Goal: Task Accomplishment & Management: Use online tool/utility

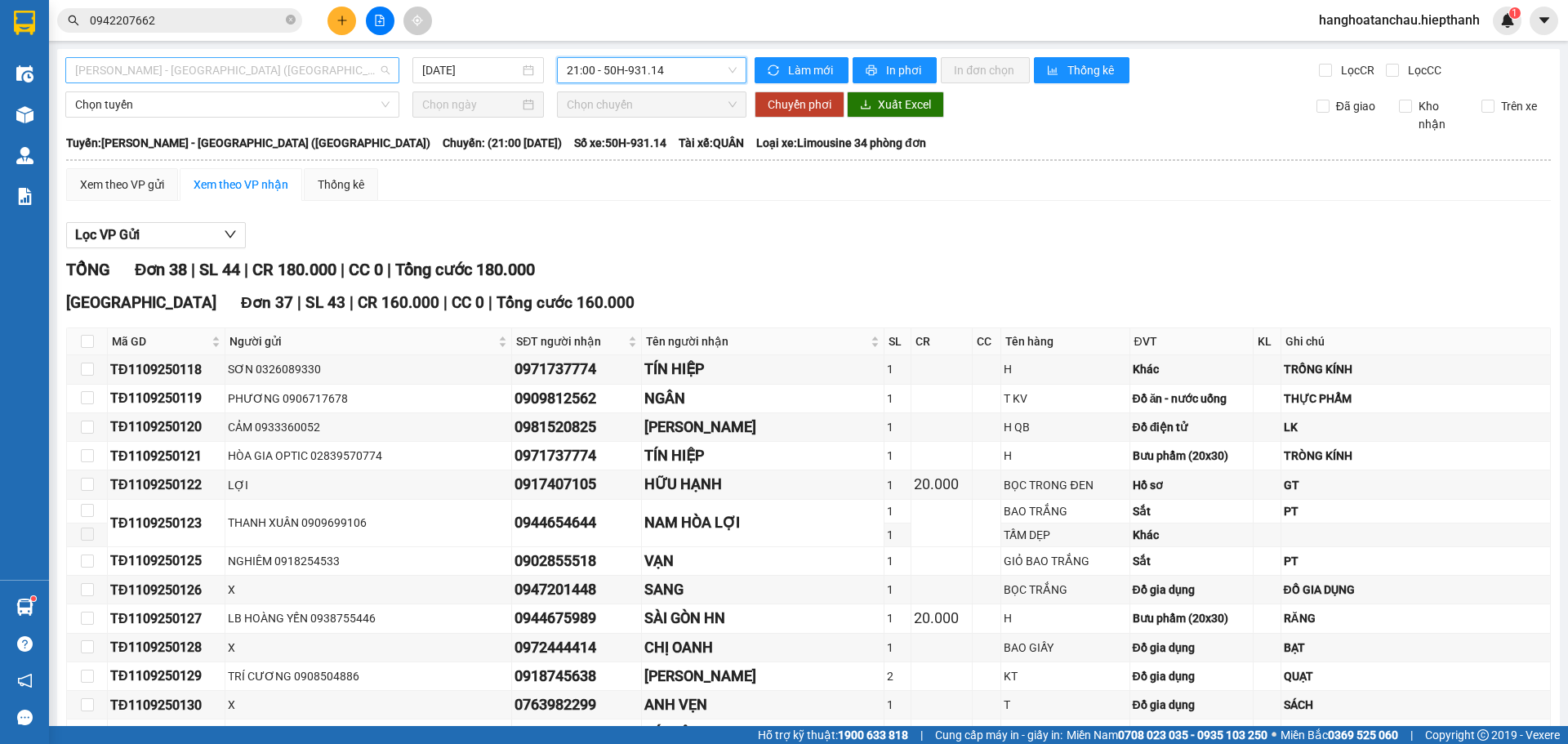
click at [338, 65] on span "[PERSON_NAME] - [GEOGRAPHIC_DATA] ([GEOGRAPHIC_DATA])" at bounding box center [232, 70] width 314 height 25
click at [320, 74] on span "[PERSON_NAME] - [GEOGRAPHIC_DATA] ([GEOGRAPHIC_DATA])" at bounding box center [232, 70] width 314 height 25
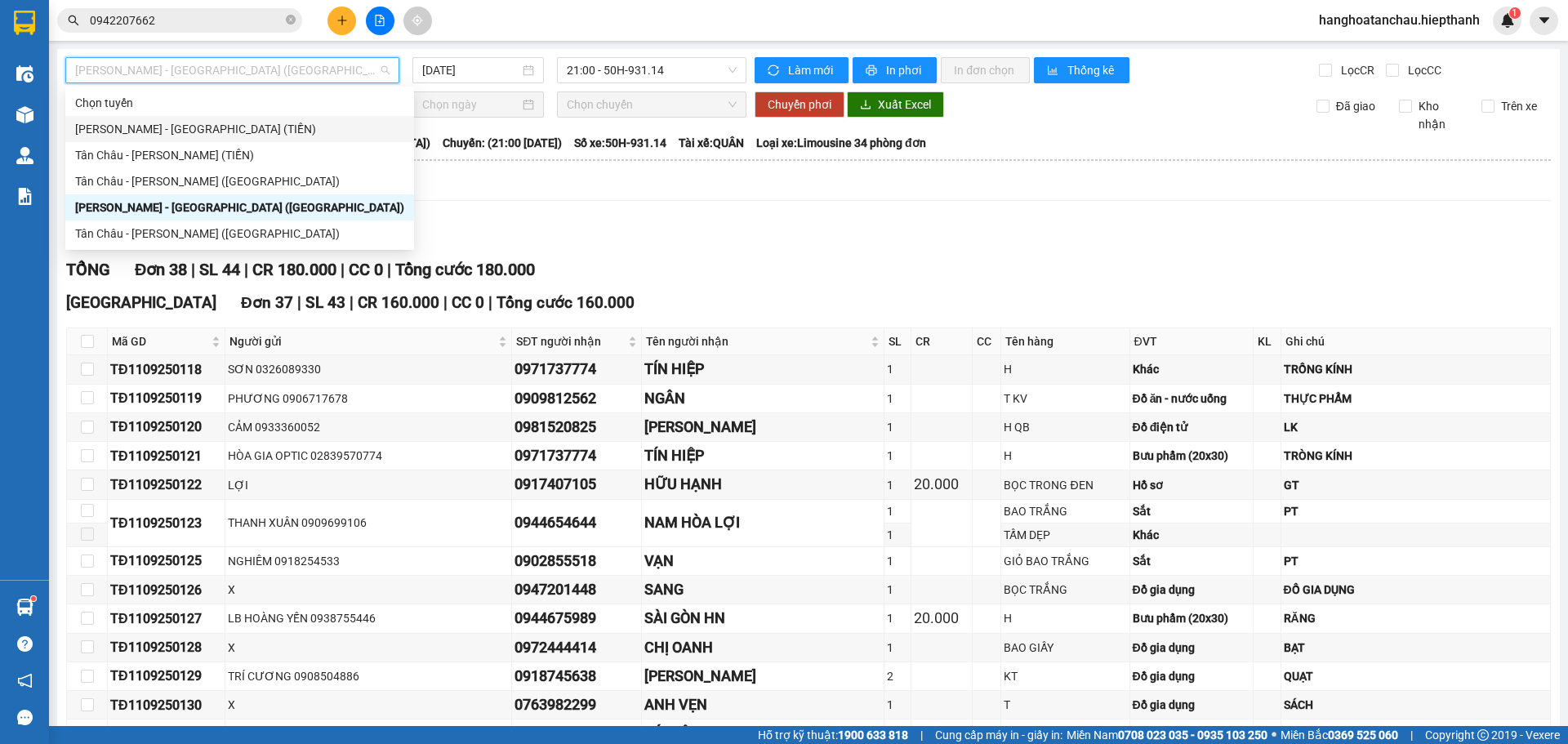
click at [242, 129] on div "[PERSON_NAME] - [GEOGRAPHIC_DATA] (TIỀN)" at bounding box center [240, 128] width 329 height 18
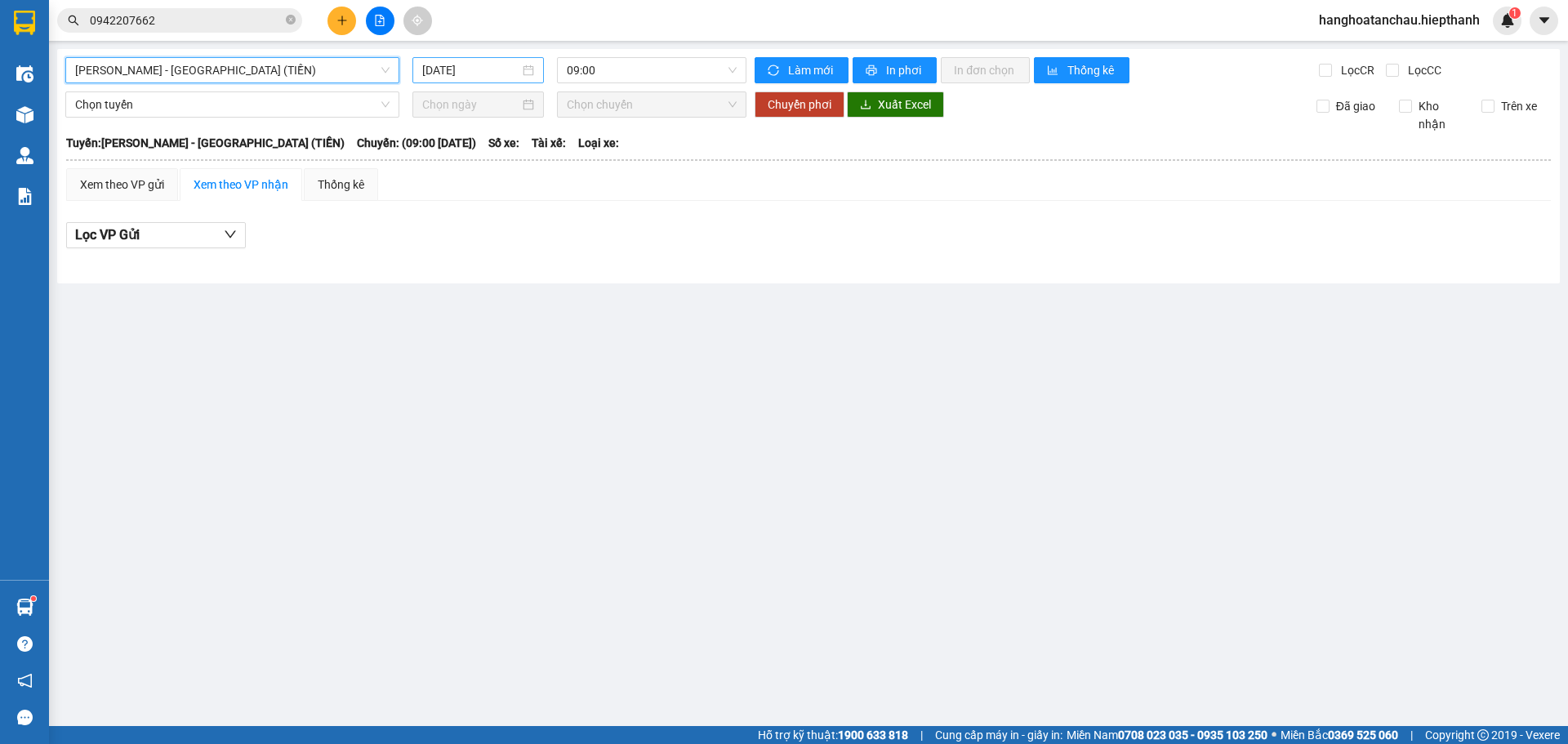
click at [466, 67] on input "[DATE]" at bounding box center [471, 70] width 98 height 18
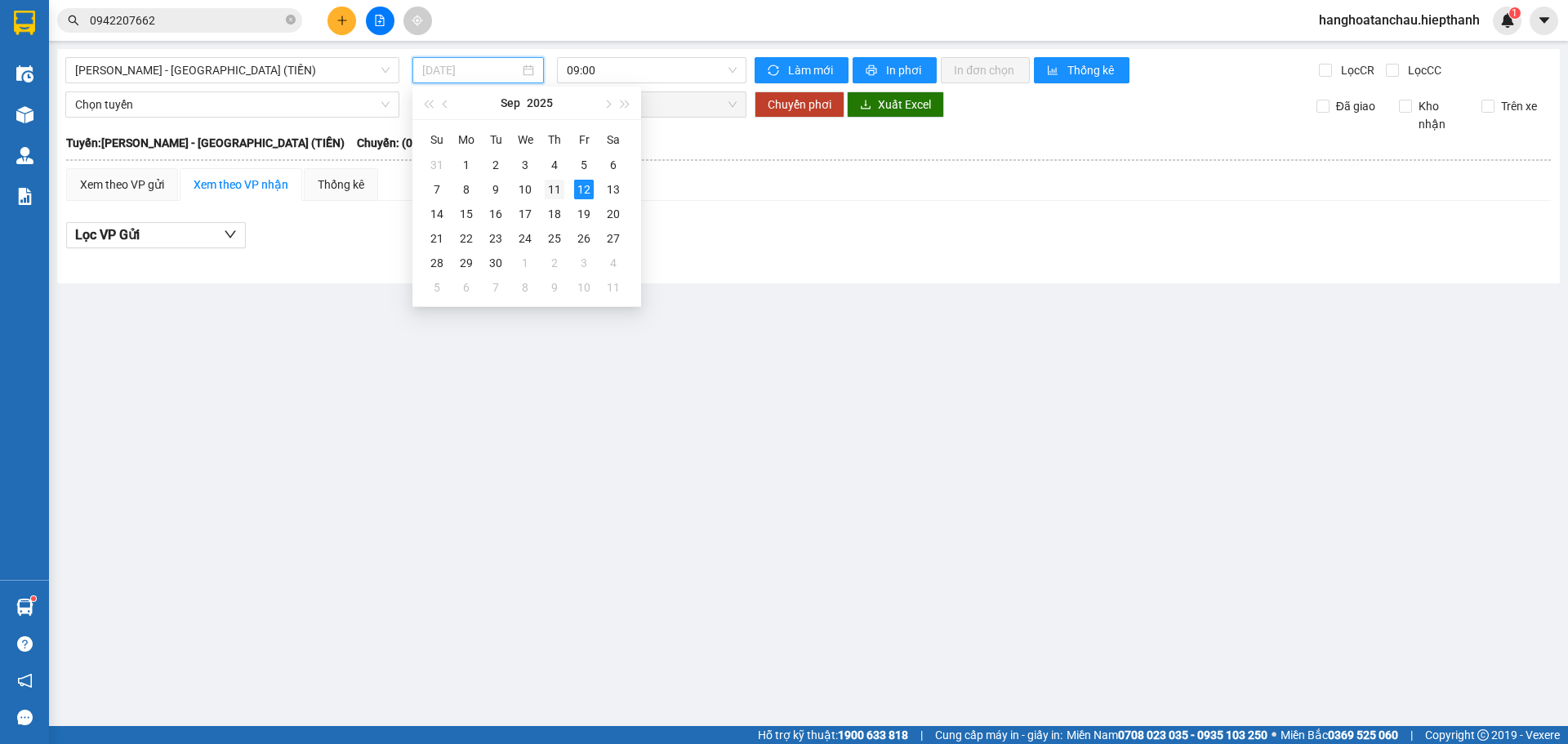
click at [557, 190] on div "11" at bounding box center [554, 189] width 20 height 20
type input "[DATE]"
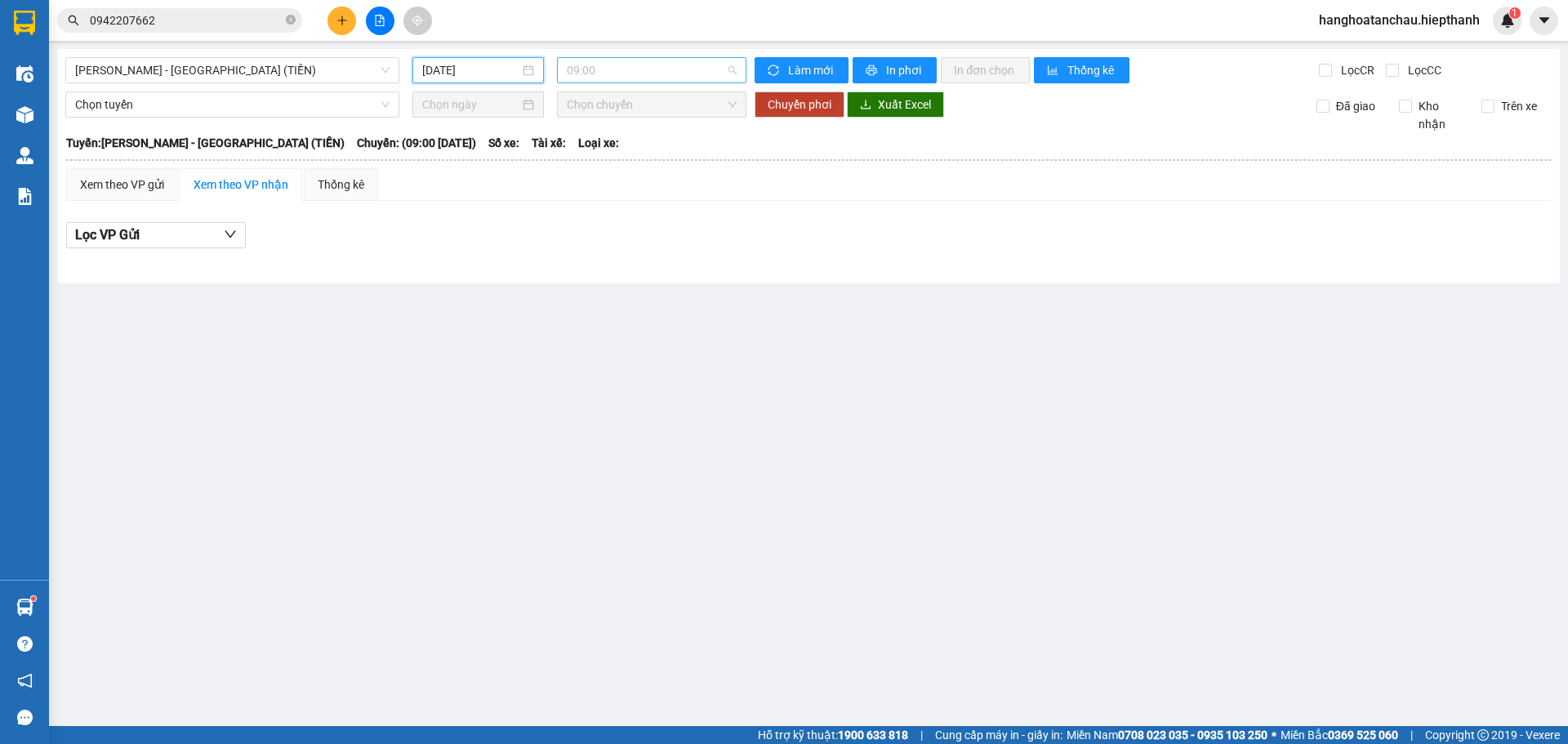
click at [619, 65] on span "09:00" at bounding box center [651, 70] width 169 height 25
click at [606, 187] on div "21:00" at bounding box center [630, 181] width 128 height 18
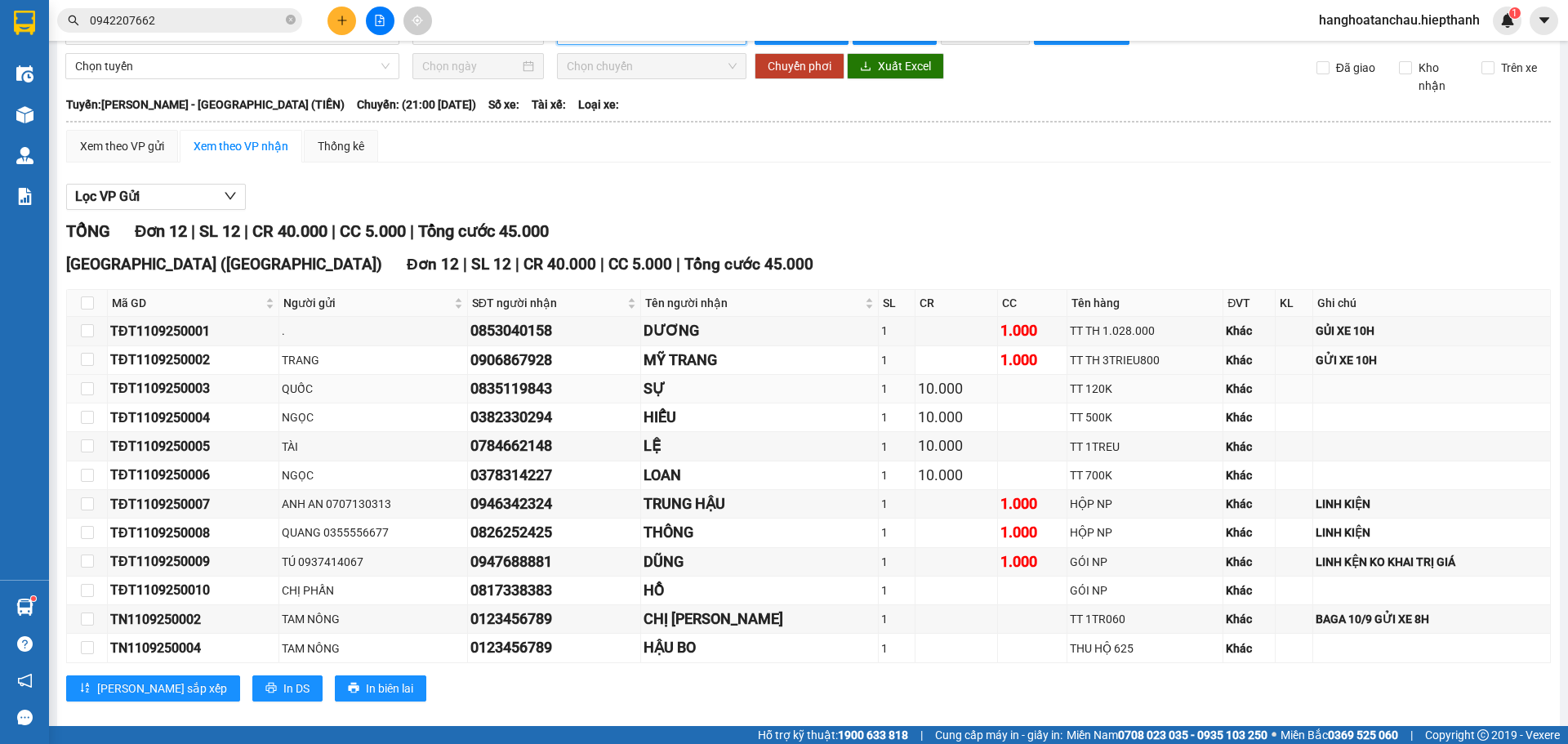
scroll to position [60, 0]
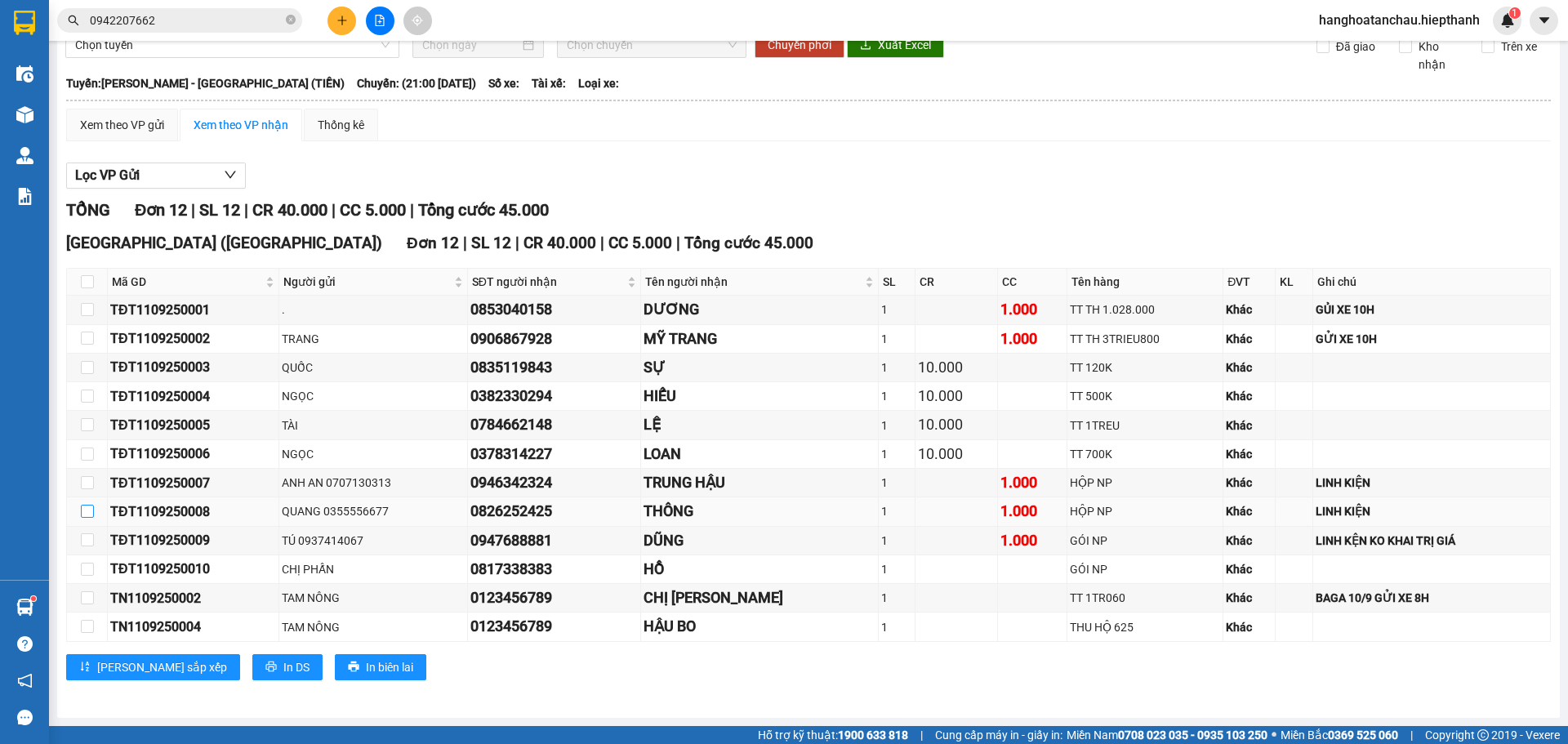
click at [85, 513] on input "checkbox" at bounding box center [86, 511] width 13 height 13
checkbox input "true"
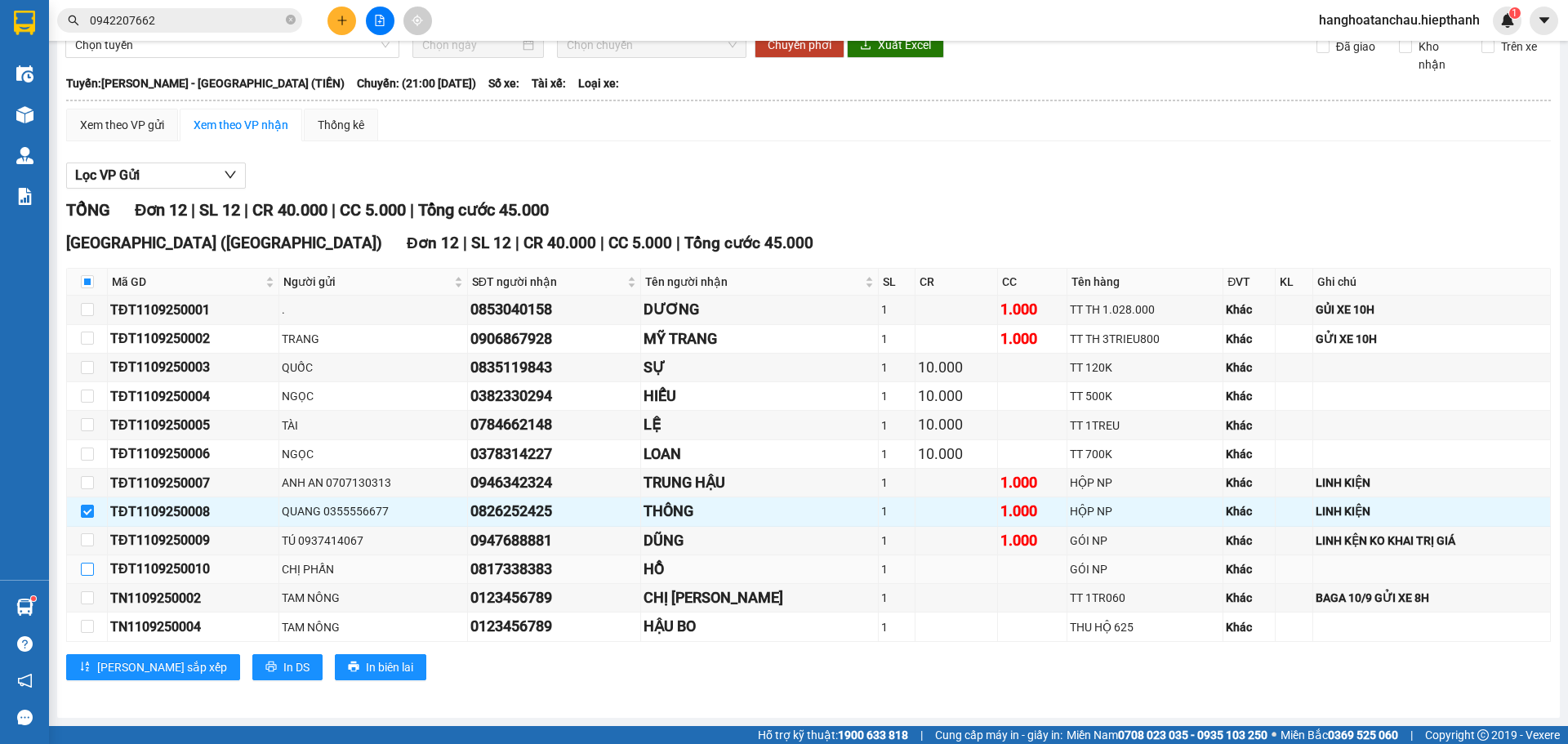
click at [92, 574] on input "checkbox" at bounding box center [86, 568] width 13 height 13
checkbox input "true"
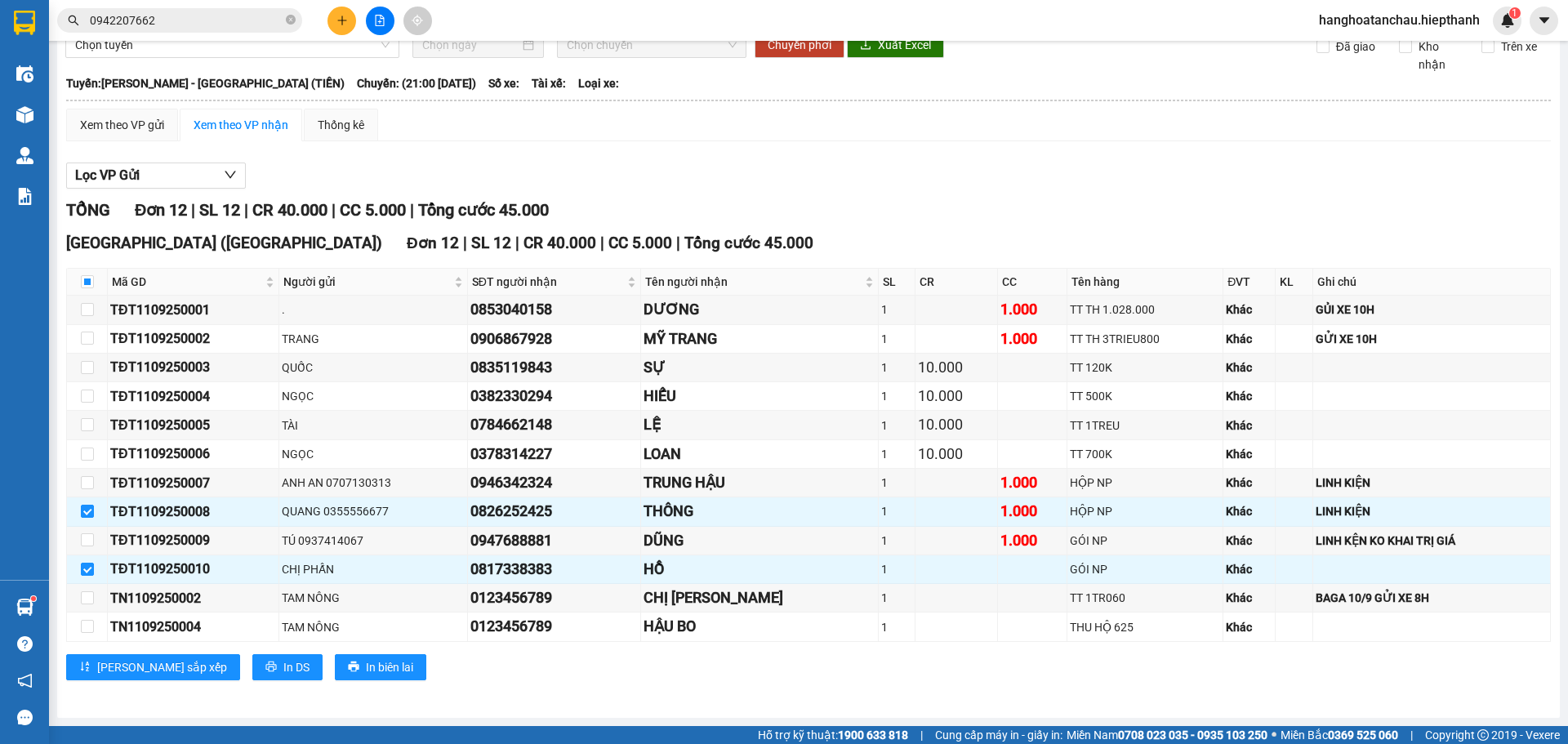
drag, startPoint x: 472, startPoint y: 736, endPoint x: 916, endPoint y: 228, distance: 674.7
click at [916, 228] on div "TỔNG Đơn 12 | SL 12 | CR 40.000 | CC 5.000 | Tổng cước 45.000 [GEOGRAPHIC_DATA]…" at bounding box center [808, 449] width 1485 height 503
click at [92, 486] on input "checkbox" at bounding box center [86, 482] width 13 height 13
checkbox input "true"
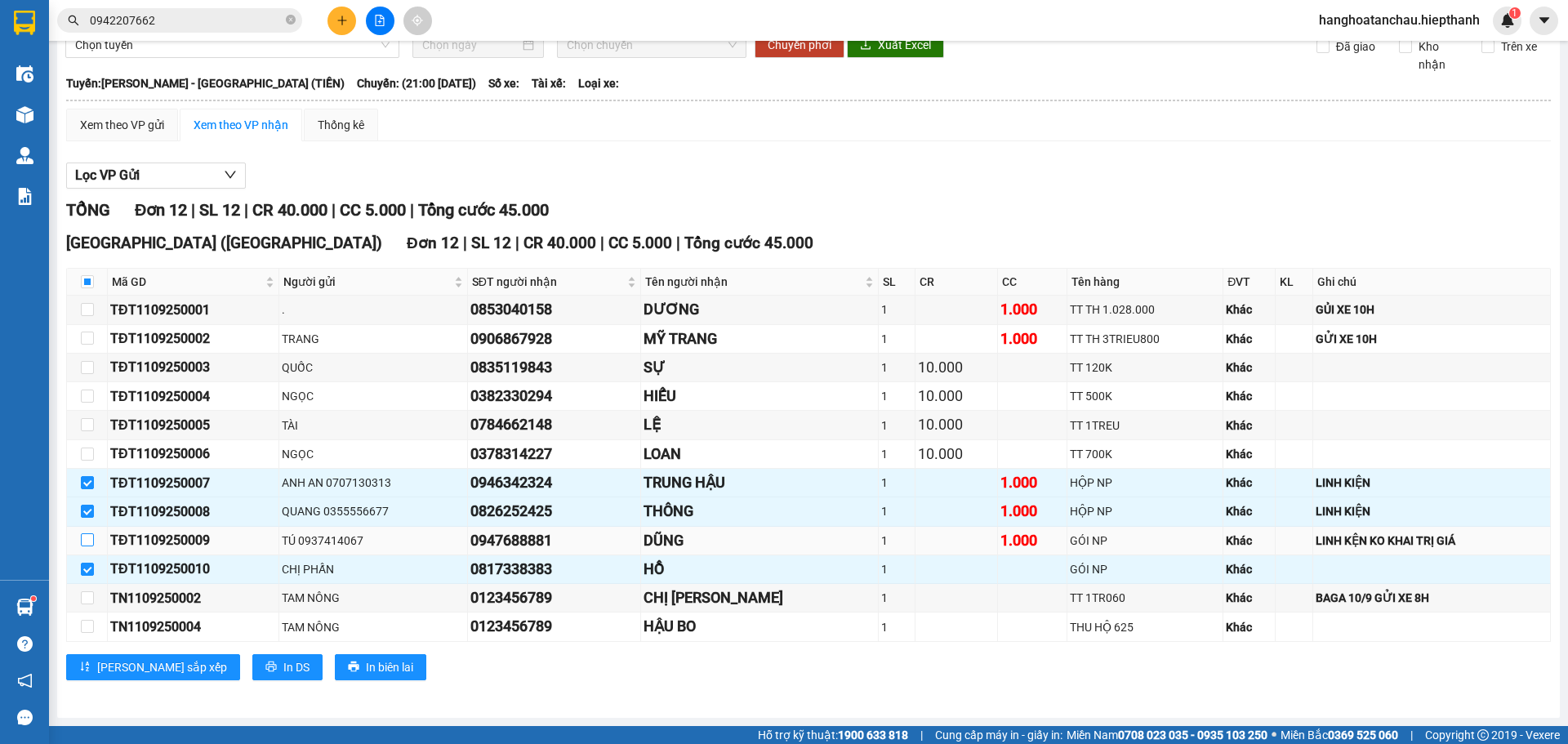
click at [86, 537] on input "checkbox" at bounding box center [86, 539] width 13 height 13
checkbox input "true"
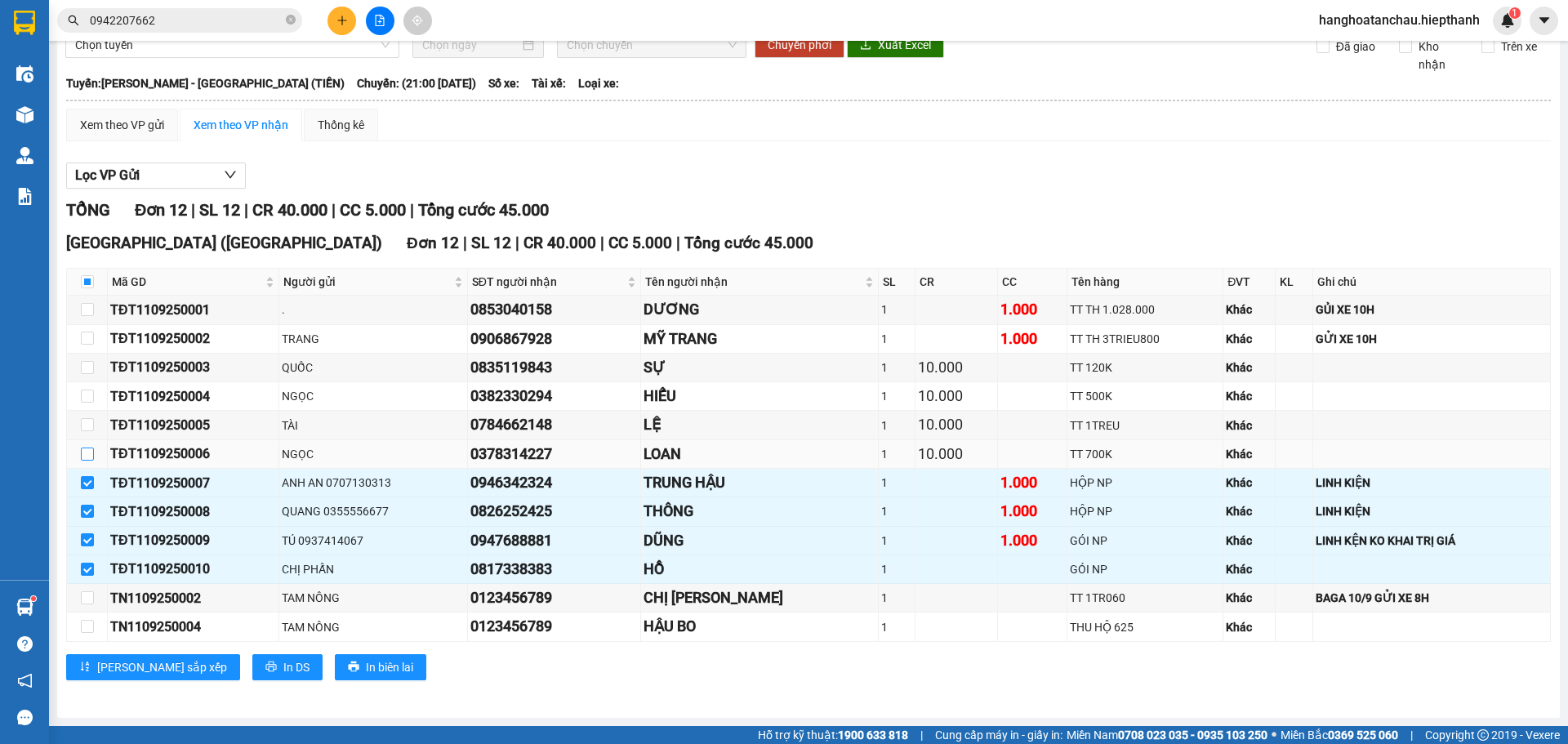
click at [90, 456] on input "checkbox" at bounding box center [86, 454] width 13 height 13
checkbox input "true"
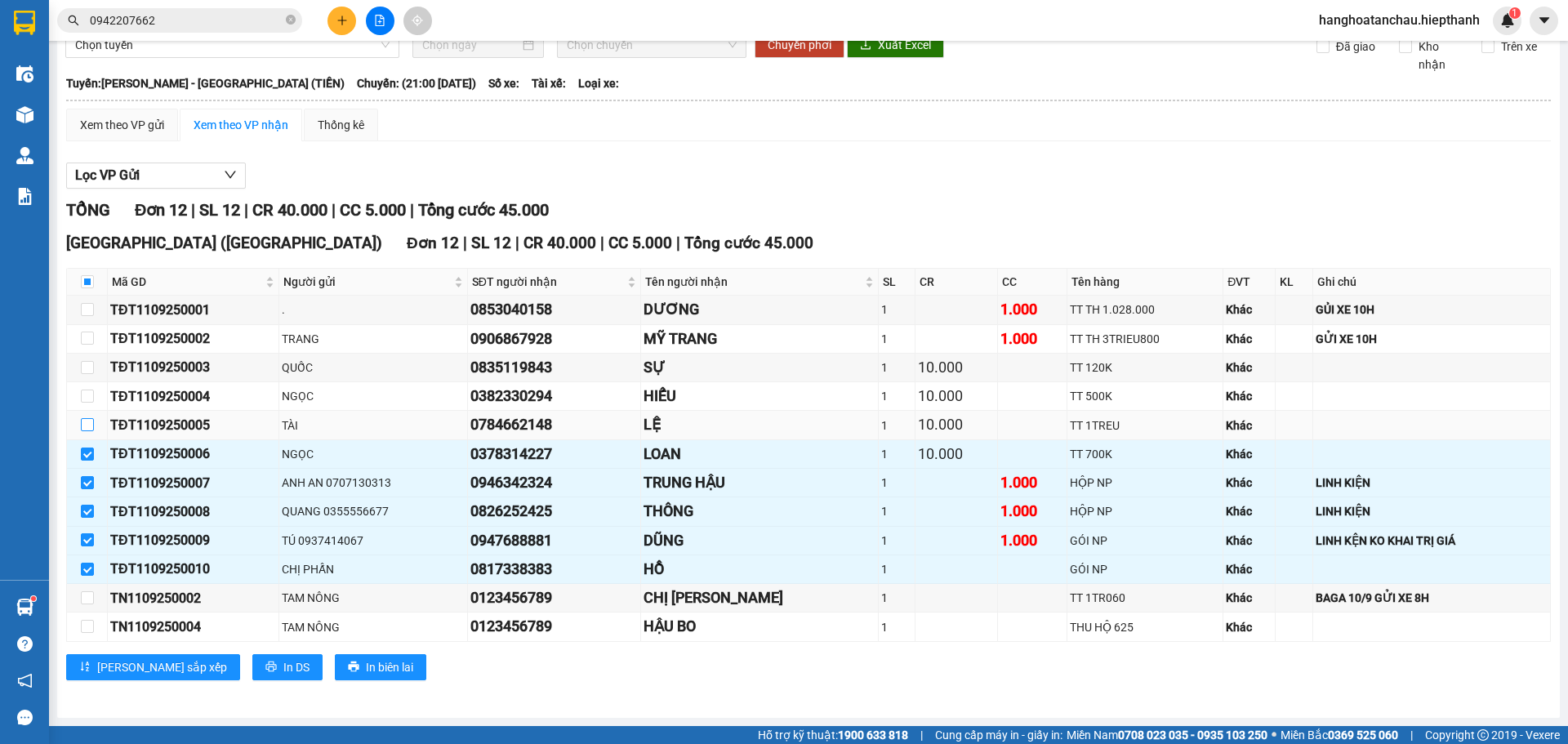
click at [90, 420] on input "checkbox" at bounding box center [86, 424] width 13 height 13
checkbox input "true"
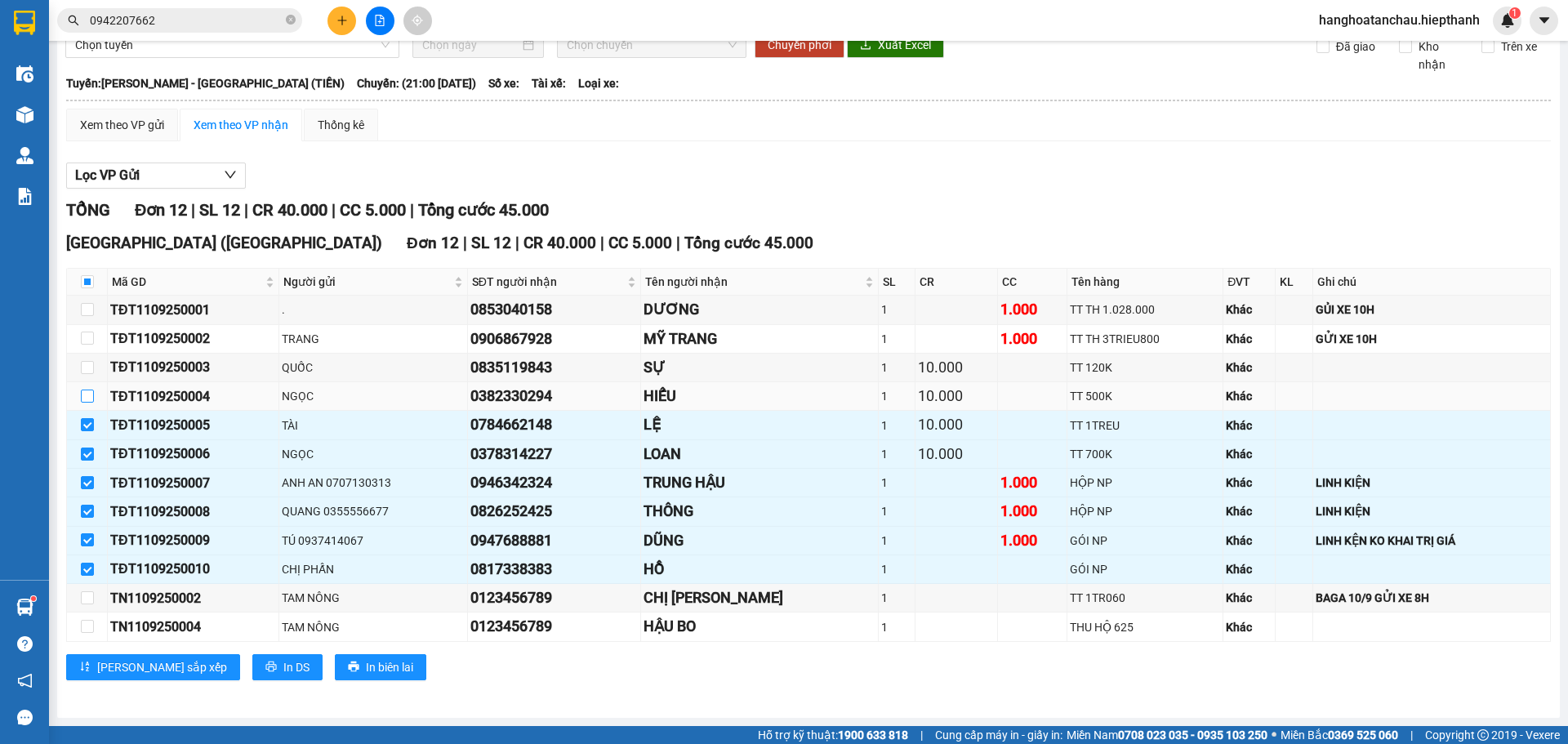
click at [85, 398] on input "checkbox" at bounding box center [86, 396] width 13 height 13
checkbox input "true"
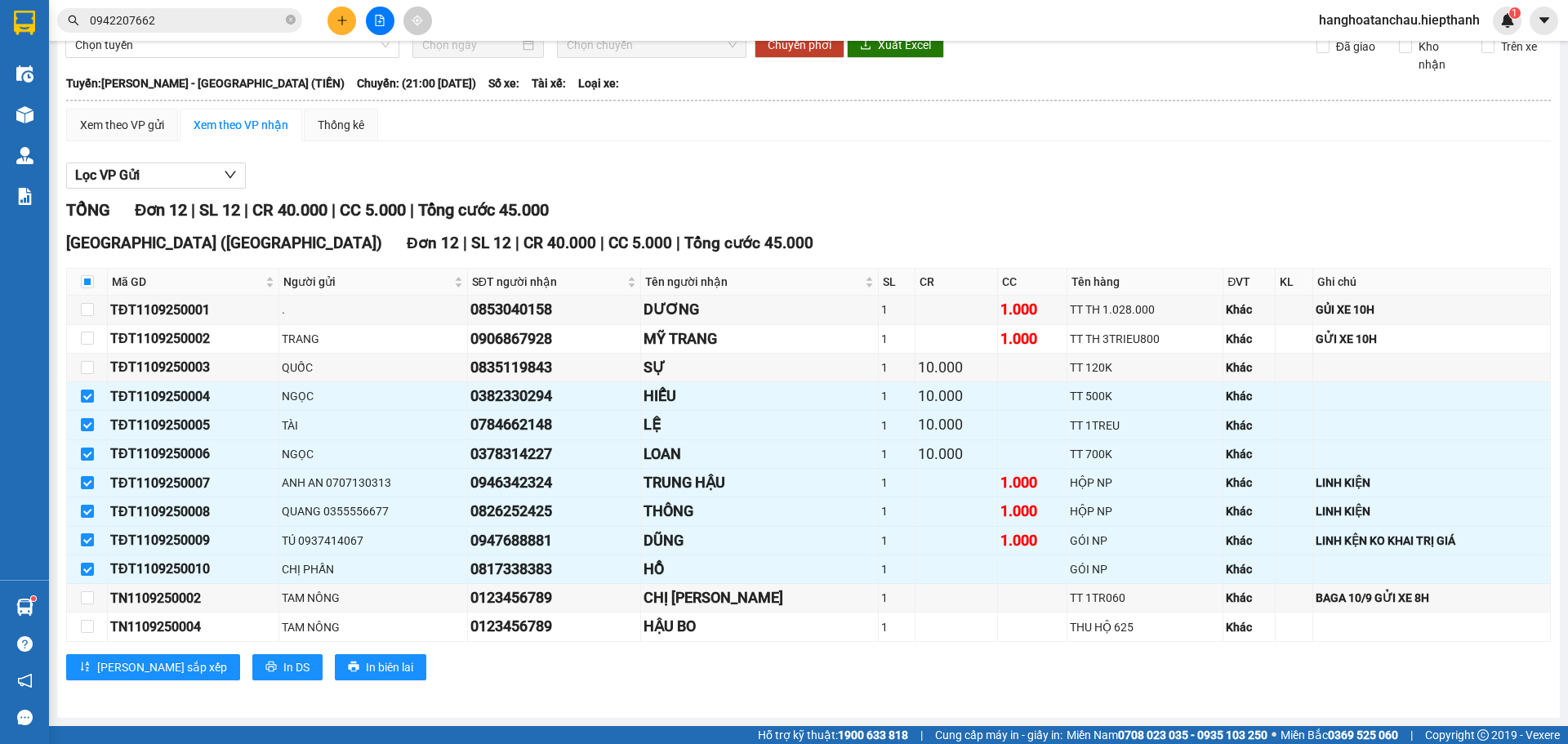
click at [1258, 174] on div "Lọc VP Gửi" at bounding box center [808, 176] width 1485 height 27
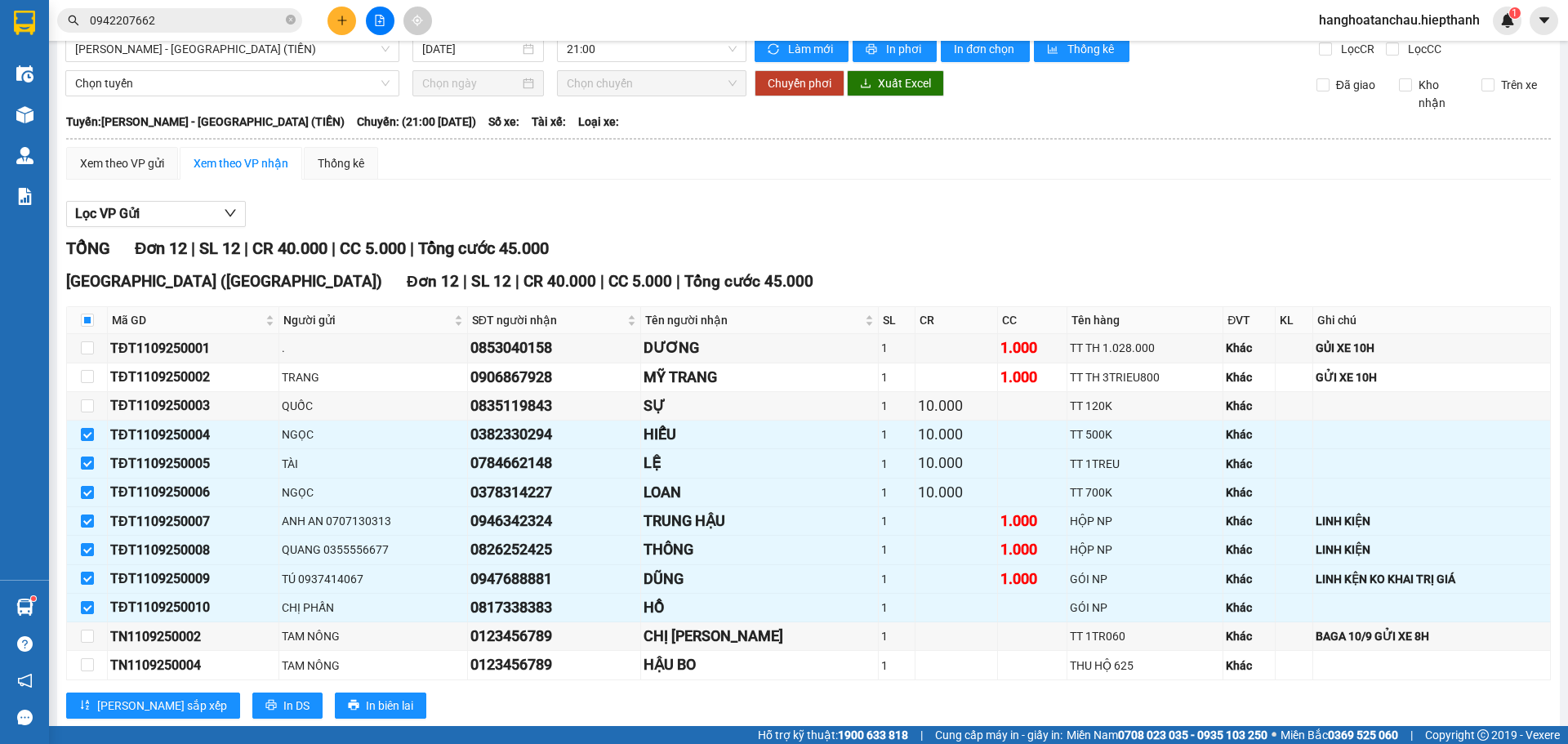
scroll to position [0, 0]
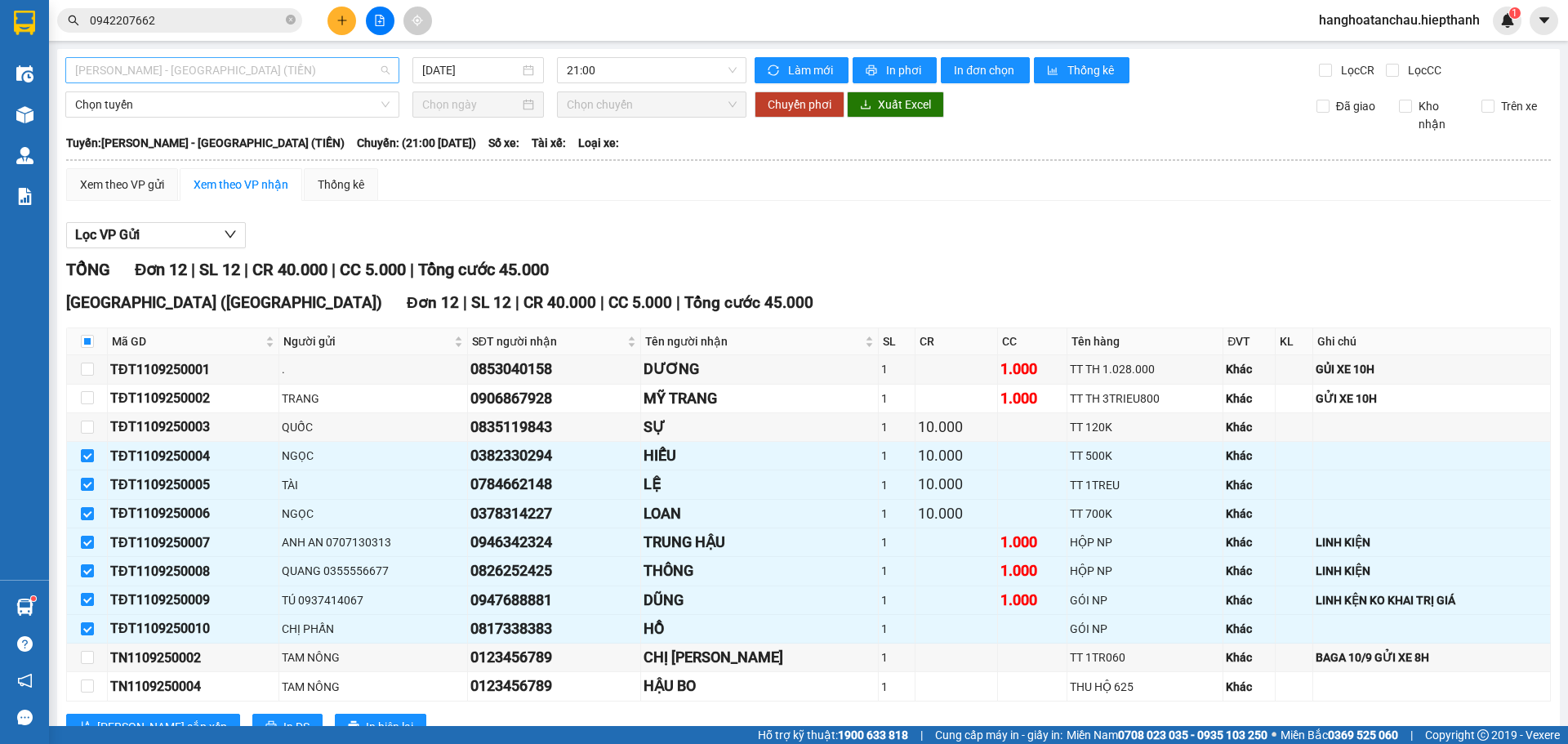
click at [238, 79] on span "[PERSON_NAME] - [GEOGRAPHIC_DATA] (TIỀN)" at bounding box center [232, 70] width 314 height 25
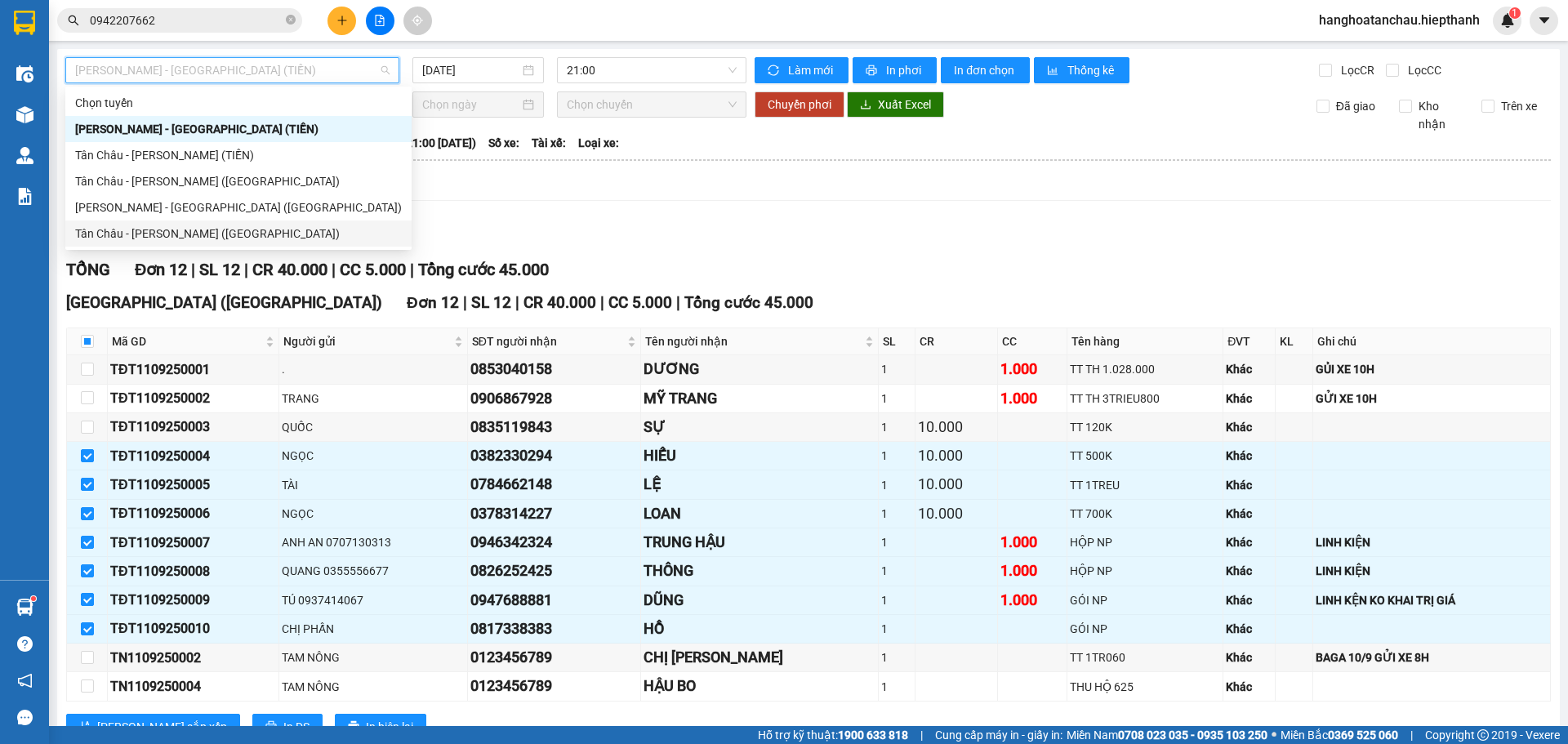
click at [202, 234] on div "Tân Châu - [PERSON_NAME] ([GEOGRAPHIC_DATA])" at bounding box center [239, 233] width 327 height 18
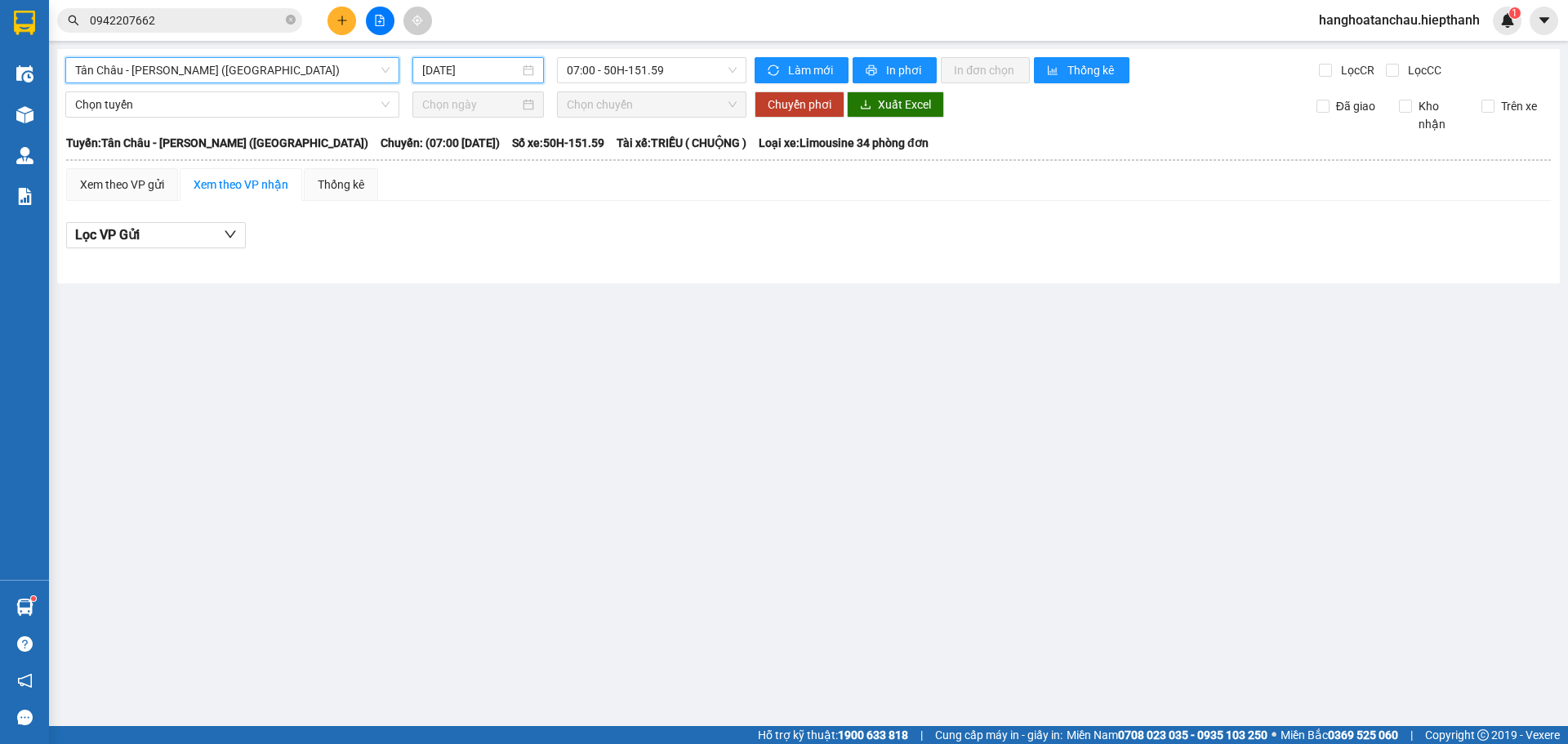
click at [476, 68] on input "[DATE]" at bounding box center [471, 70] width 98 height 18
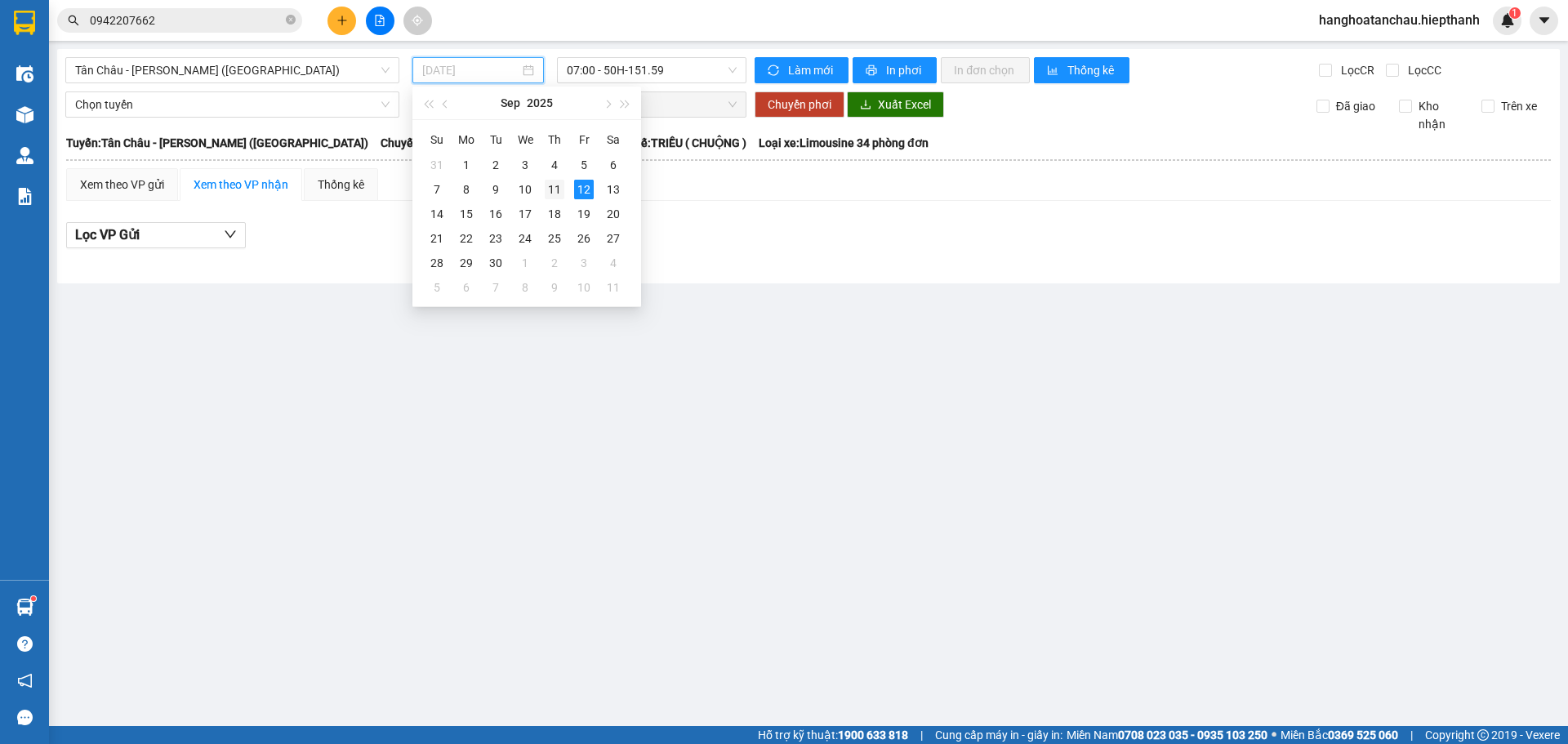
click at [549, 191] on div "11" at bounding box center [554, 189] width 20 height 20
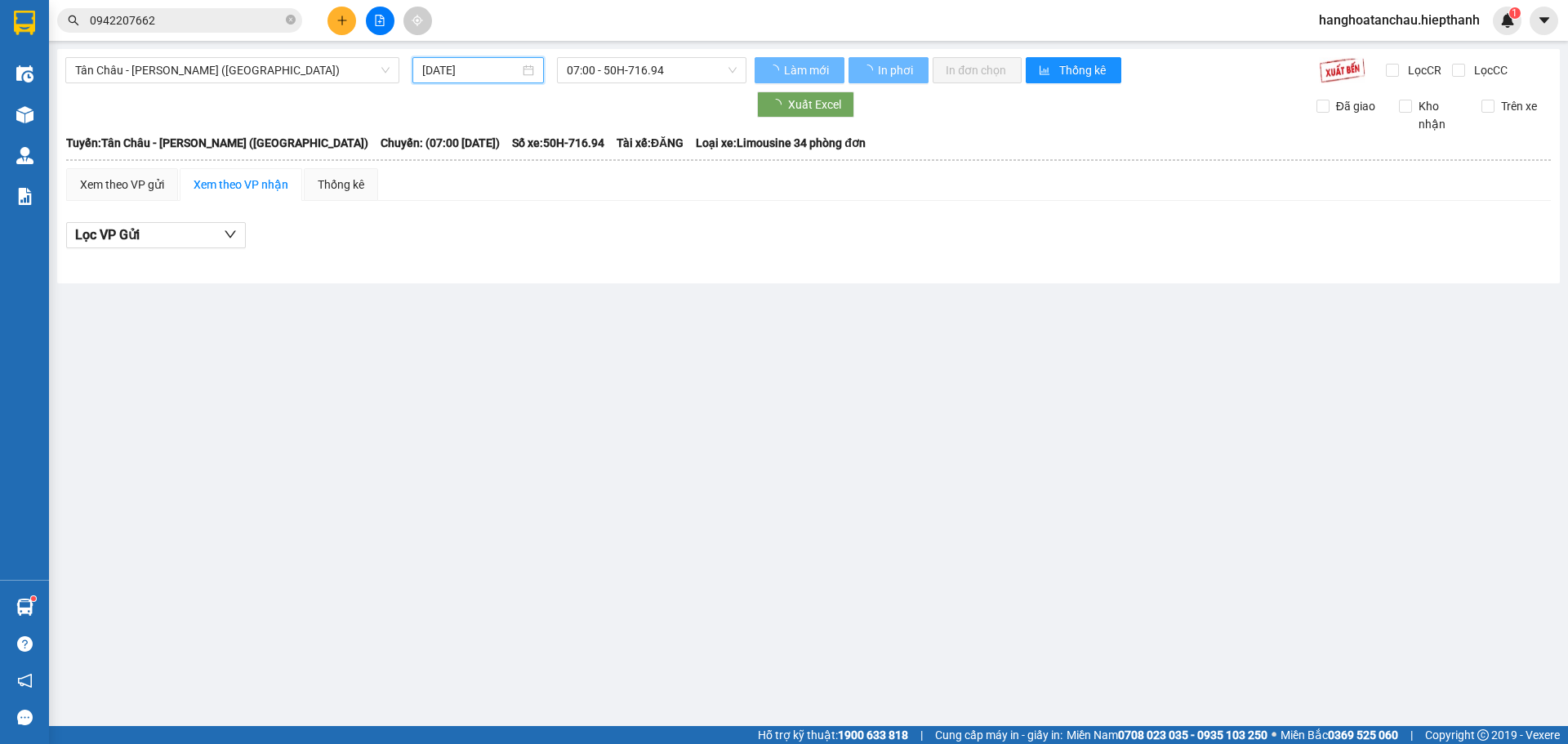
type input "[DATE]"
click at [623, 72] on span "07:00 - 50H-716.94" at bounding box center [651, 70] width 169 height 25
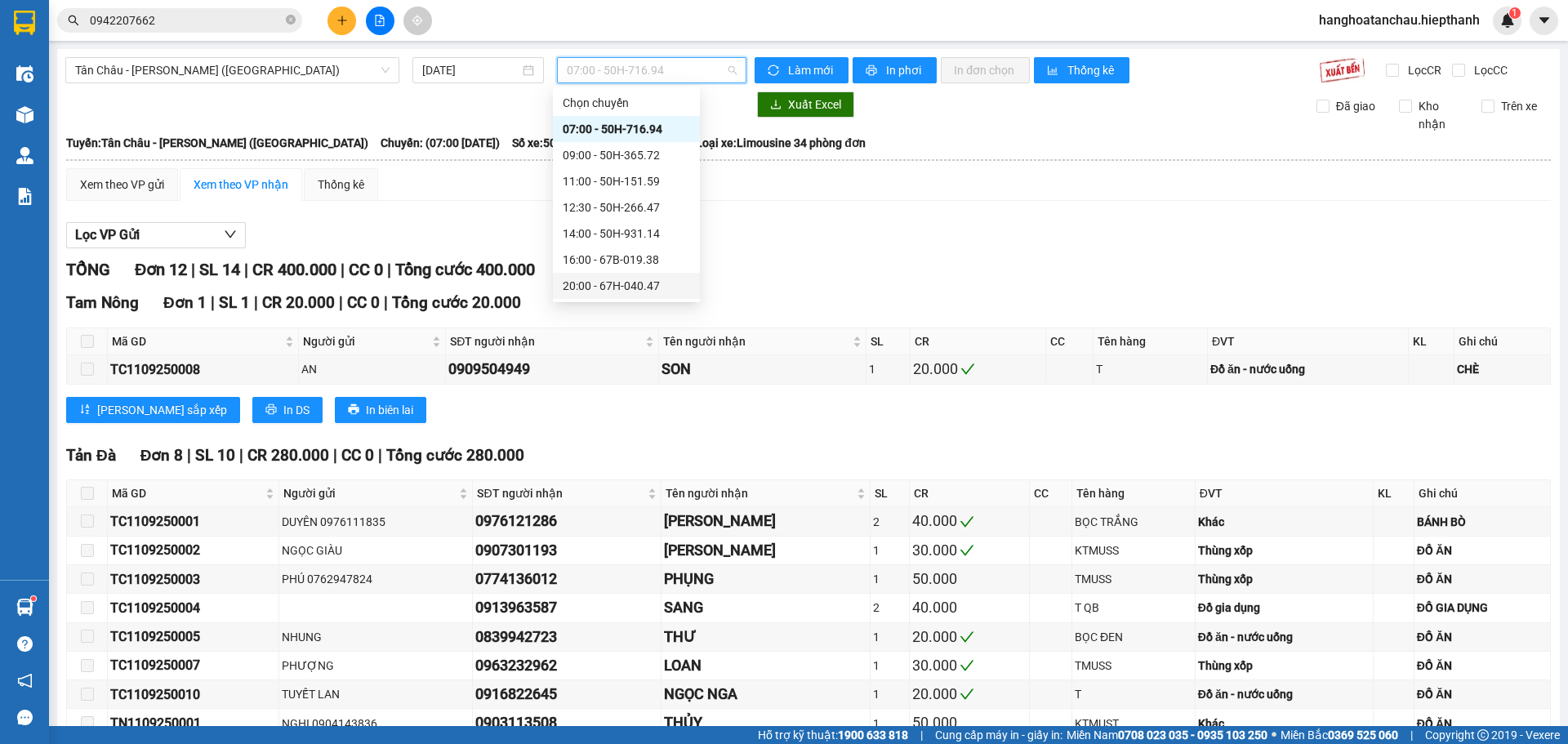
scroll to position [131, 0]
click at [632, 187] on div "22:00 - 50H-648.73" at bounding box center [626, 181] width 128 height 18
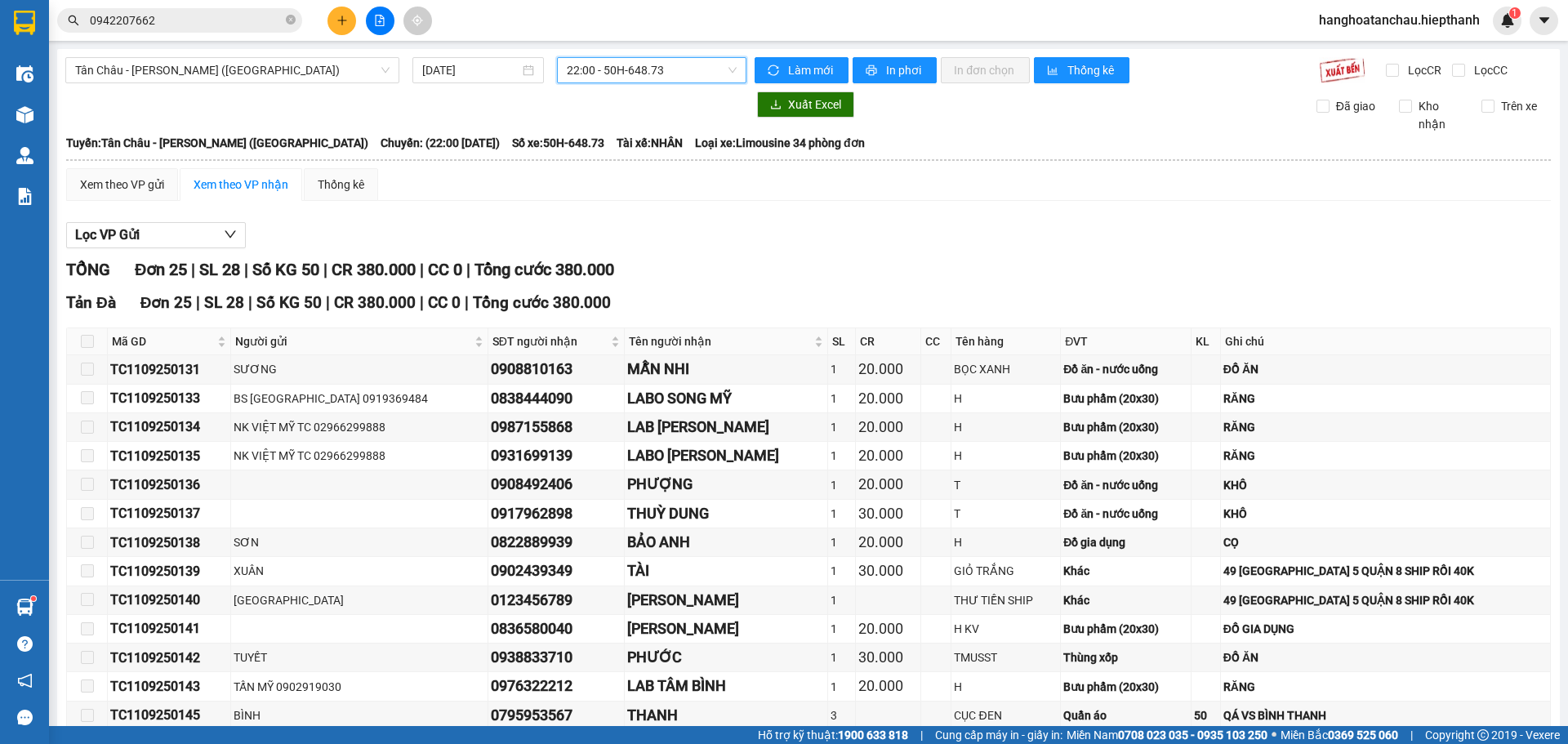
click at [661, 63] on span "22:00 - 50H-648.73" at bounding box center [651, 70] width 169 height 25
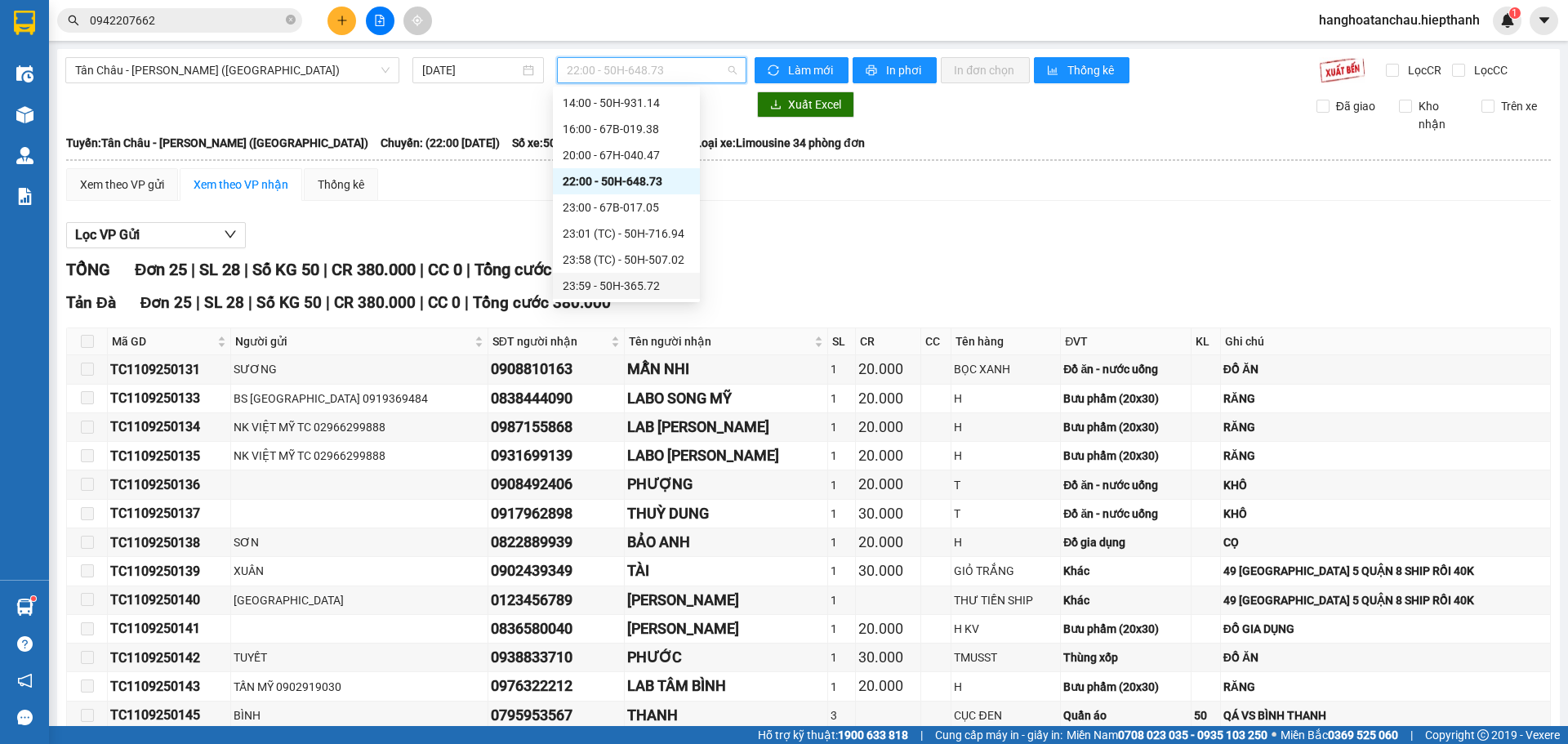
click at [613, 289] on div "23:59 - 50H-365.72" at bounding box center [626, 285] width 128 height 18
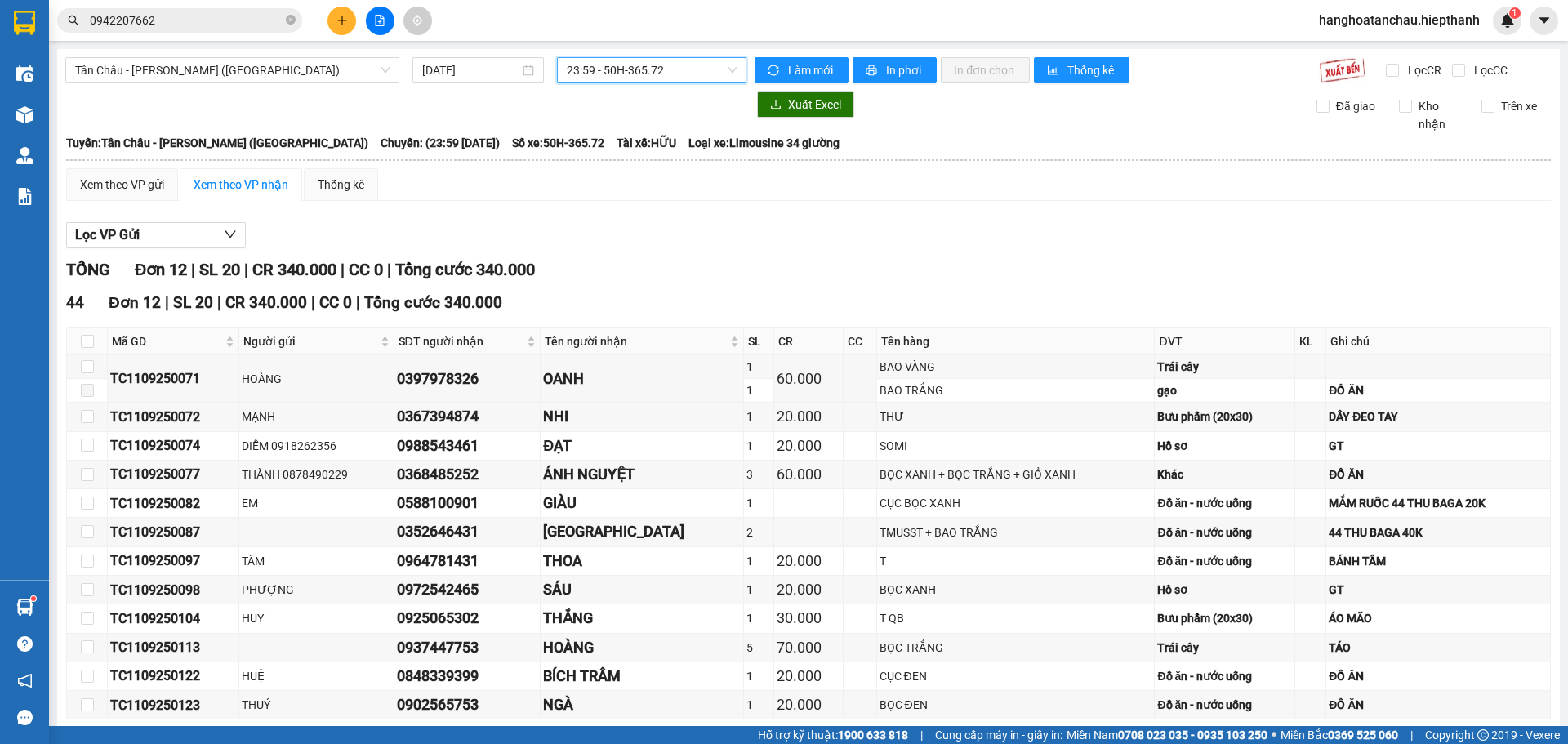
click at [622, 67] on span "23:59 - 50H-365.72" at bounding box center [651, 70] width 169 height 25
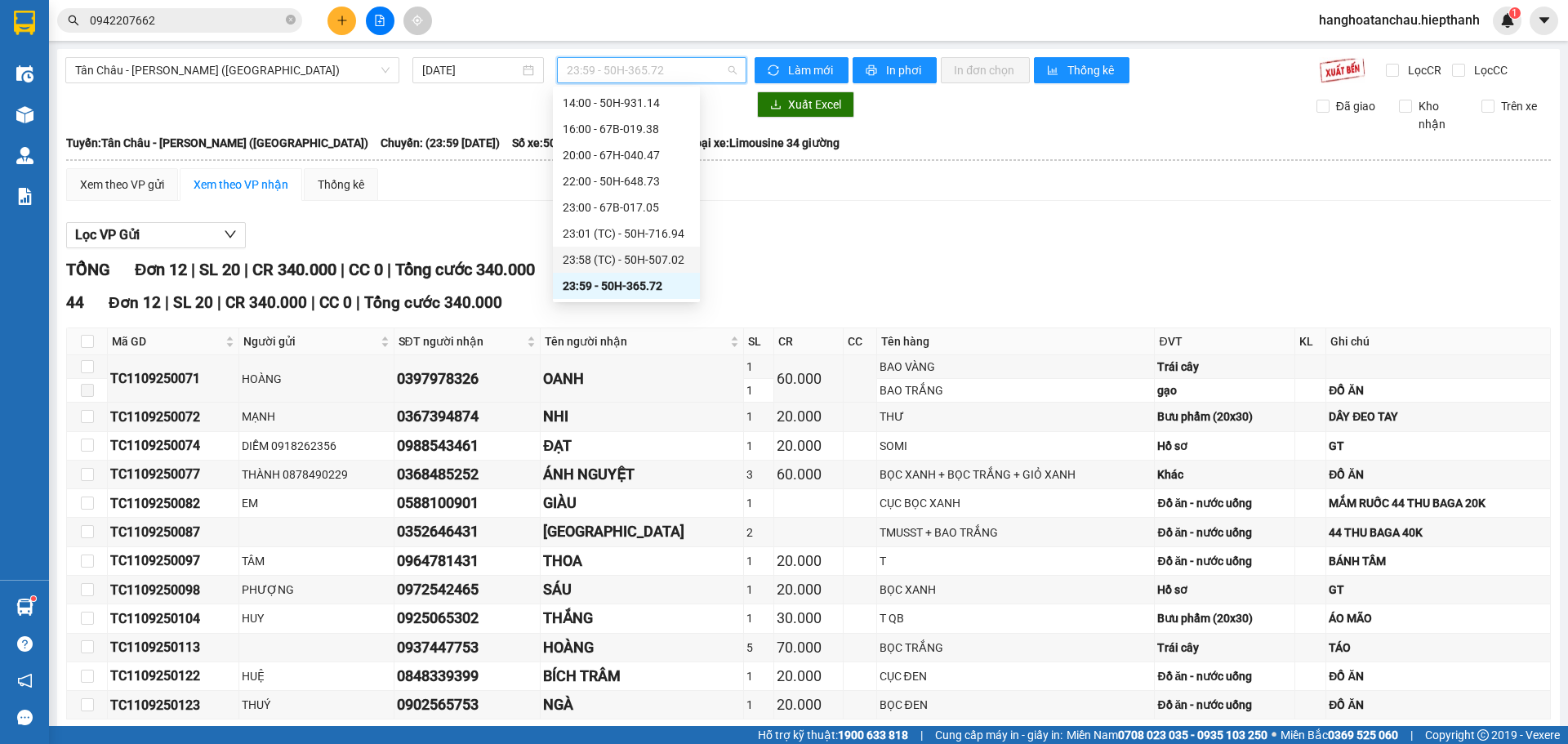
click at [639, 256] on div "23:58 (TC) - 50H-507.02" at bounding box center [626, 259] width 128 height 18
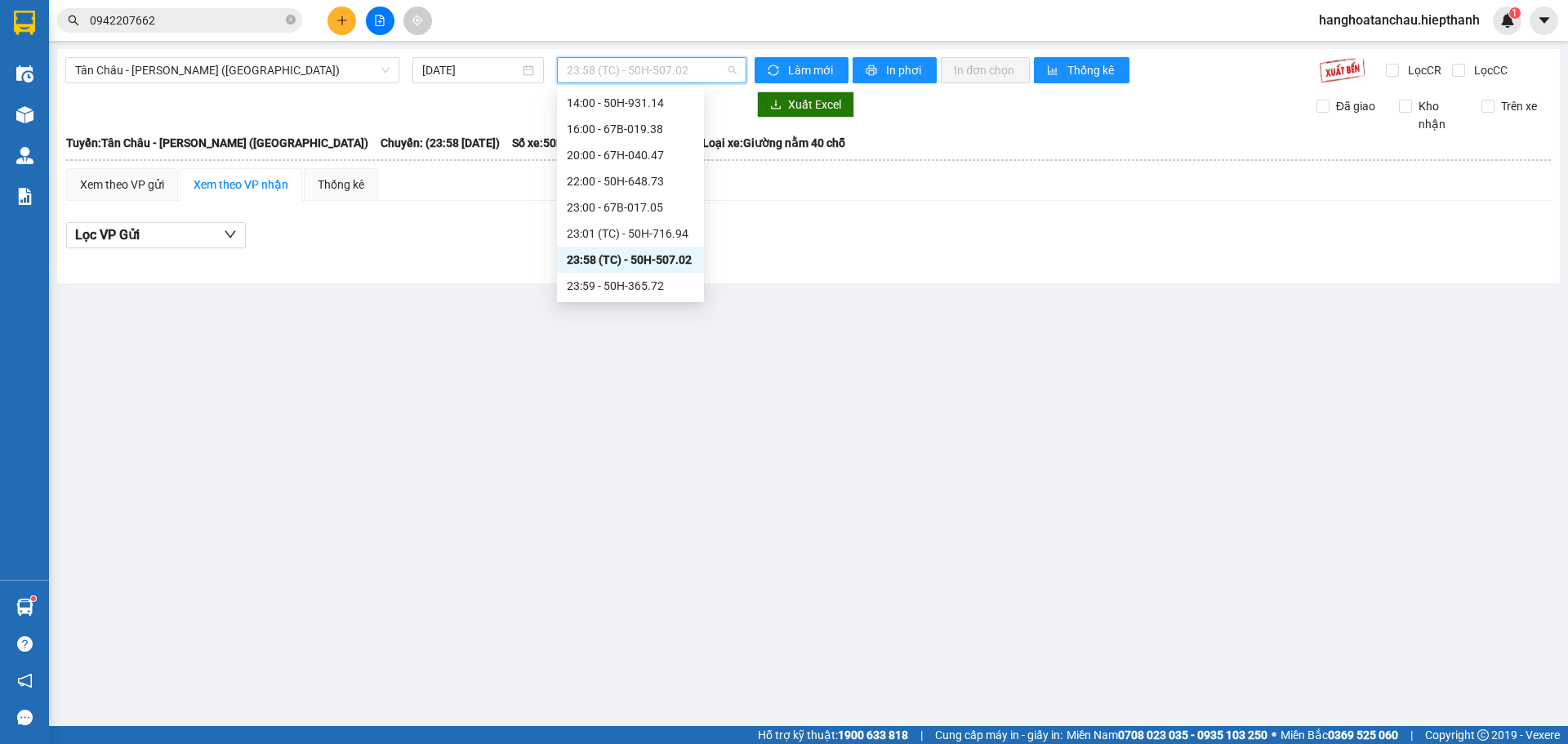
click at [636, 72] on span "23:58 (TC) - 50H-507.02" at bounding box center [651, 70] width 169 height 25
click at [627, 240] on div "23:01 (TC) - 50H-716.94" at bounding box center [630, 233] width 128 height 18
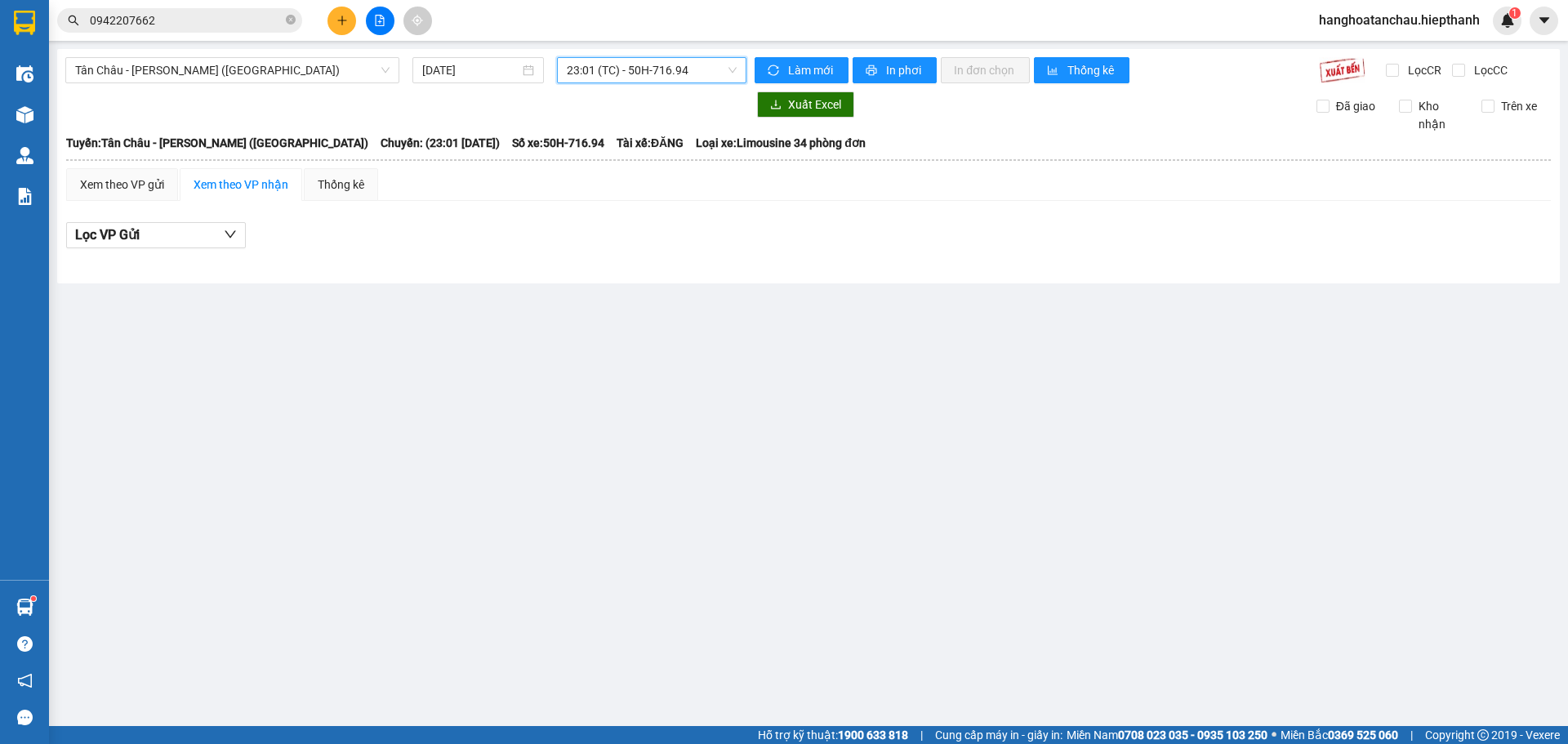
click at [627, 74] on span "23:01 (TC) - 50H-716.94" at bounding box center [651, 70] width 169 height 25
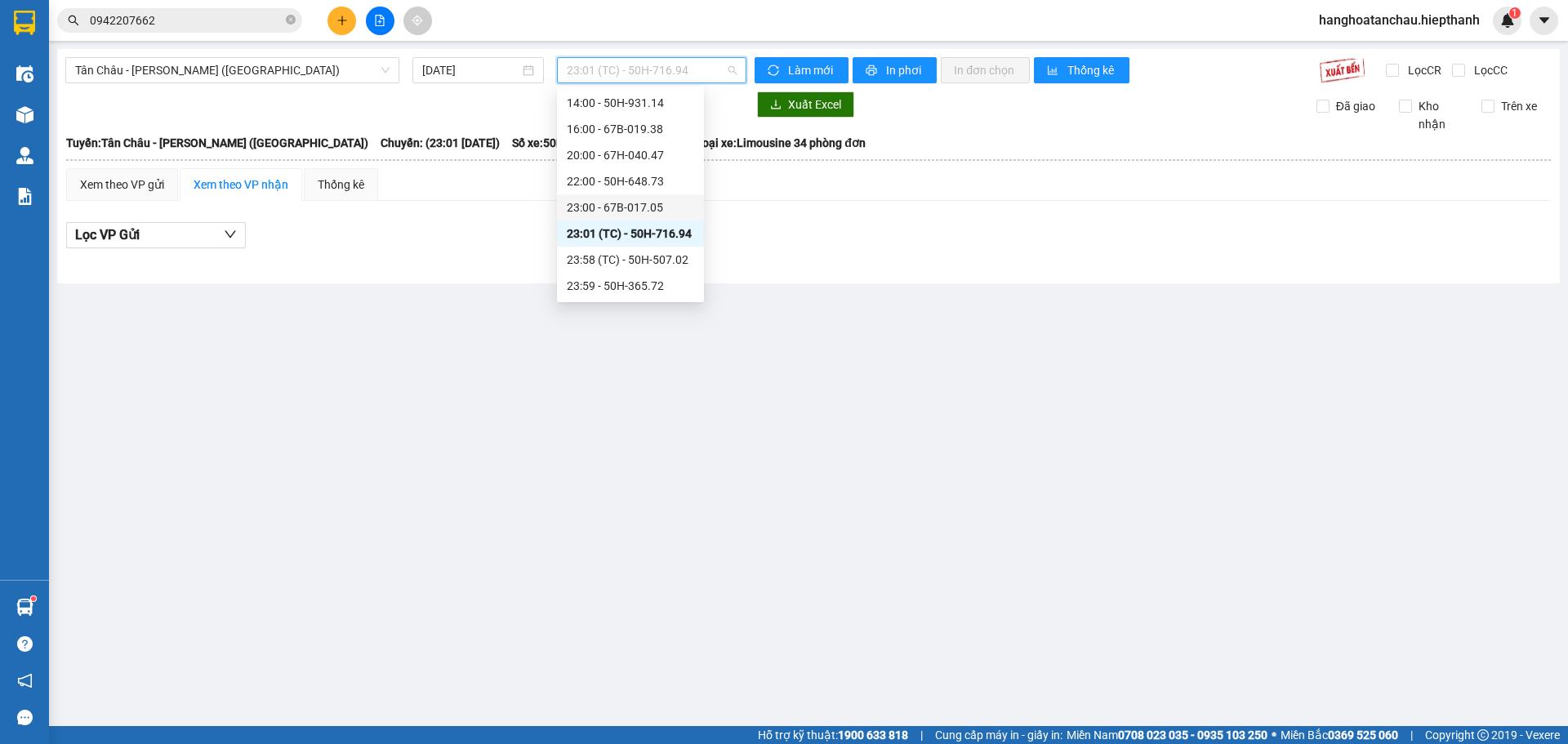
click at [644, 204] on div "23:00 - 67B-017.05" at bounding box center [630, 207] width 128 height 18
